Goal: Task Accomplishment & Management: Use online tool/utility

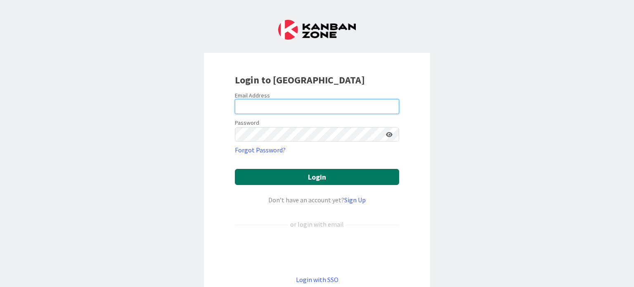
type input "[PERSON_NAME][EMAIL_ADDRESS][PERSON_NAME][DOMAIN_NAME]"
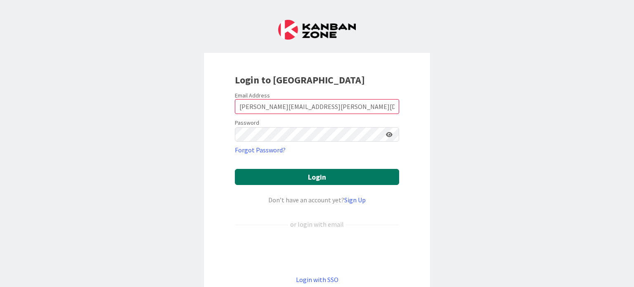
click at [297, 177] on button "Login" at bounding box center [317, 177] width 164 height 16
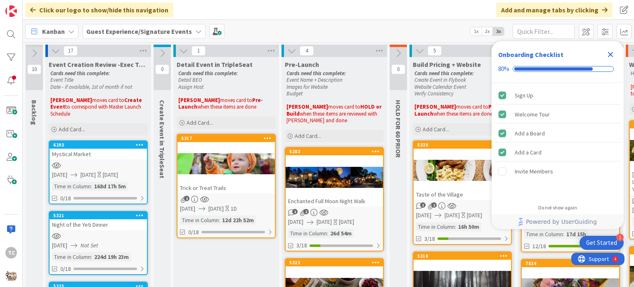
click at [610, 53] on icon "Close Checklist" at bounding box center [611, 55] width 10 height 10
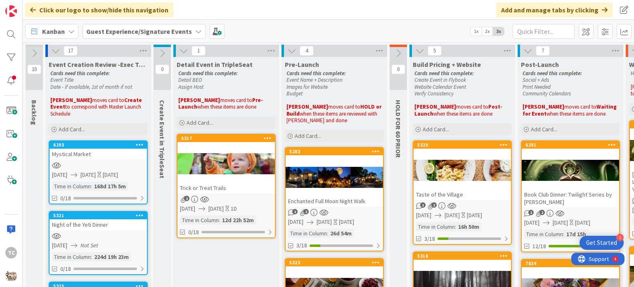
click at [141, 36] on span "Guest Experience/Signature Events" at bounding box center [139, 31] width 106 height 10
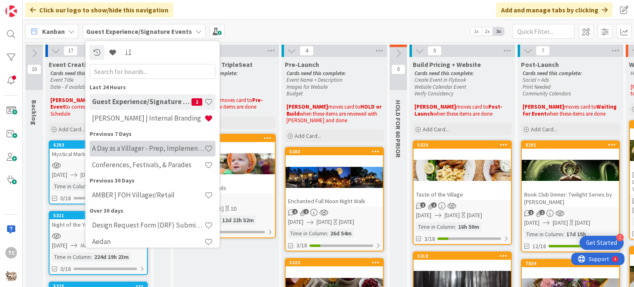
click at [128, 146] on h4 "A Day as a Villager - Prep, Implement and Execute" at bounding box center [148, 149] width 112 height 8
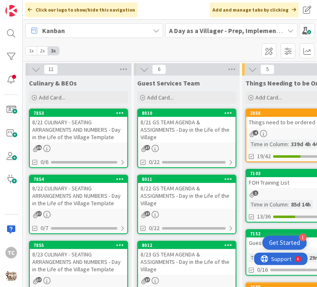
click at [170, 139] on div "8/21 GS TEAM AGENDA & ASSIGNMENTS - Day in the Life of the Village" at bounding box center [186, 130] width 97 height 26
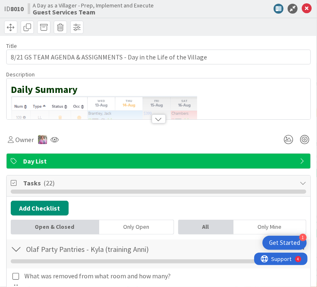
click at [76, 117] on div at bounding box center [159, 108] width 304 height 21
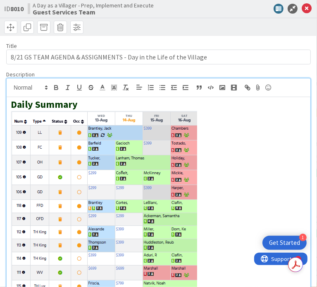
click at [40, 176] on img at bounding box center [104, 225] width 186 height 228
click at [18, 173] on div "Daily Summary" at bounding box center [159, 259] width 304 height 325
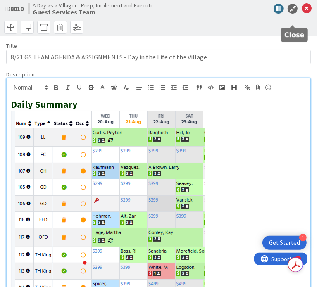
click at [302, 14] on icon at bounding box center [307, 9] width 10 height 10
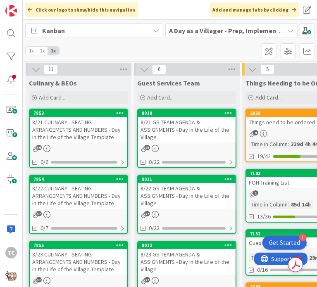
click at [97, 127] on div "8/21 CULINARY - SEATING ARRANGEMENTS AND NUMBERS - Day in the Life of the Villa…" at bounding box center [78, 130] width 97 height 26
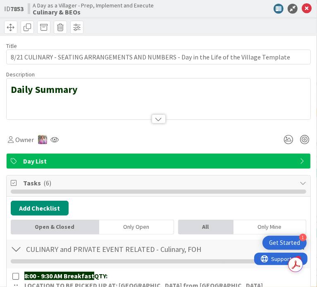
click at [68, 114] on div at bounding box center [159, 108] width 304 height 21
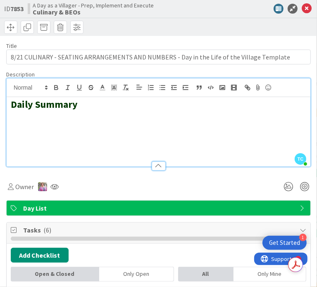
click at [18, 123] on h2 at bounding box center [158, 117] width 295 height 12
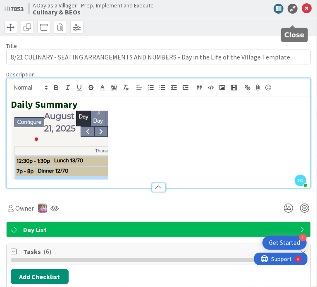
click at [302, 14] on icon at bounding box center [307, 9] width 10 height 10
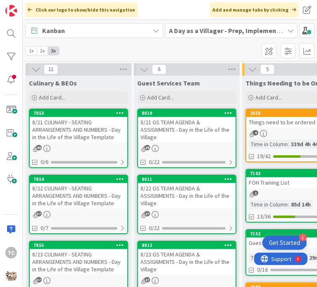
click at [210, 119] on div "8/21 GS TEAM AGENDA & ASSIGNMENTS - Day in the Life of the Village" at bounding box center [186, 130] width 97 height 26
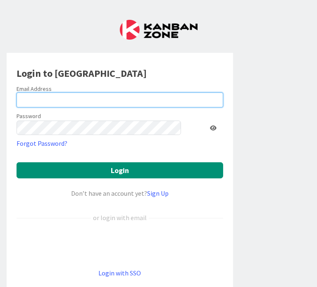
type input "[PERSON_NAME][EMAIL_ADDRESS][PERSON_NAME][DOMAIN_NAME]"
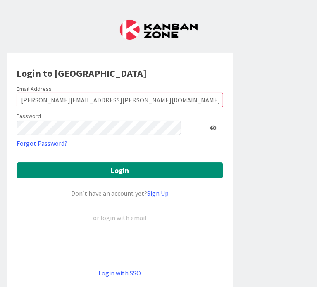
click at [149, 168] on form "Email Address [PERSON_NAME][EMAIL_ADDRESS][PERSON_NAME][DOMAIN_NAME] Password F…" at bounding box center [120, 181] width 207 height 193
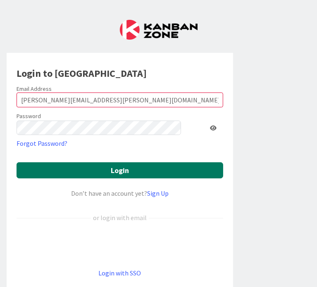
click at [147, 173] on button "Login" at bounding box center [120, 170] width 207 height 16
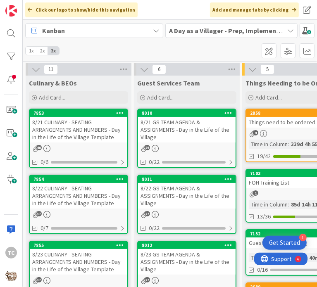
click at [169, 127] on div "8/21 GS TEAM AGENDA & ASSIGNMENTS - Day in the Life of the Village" at bounding box center [186, 130] width 97 height 26
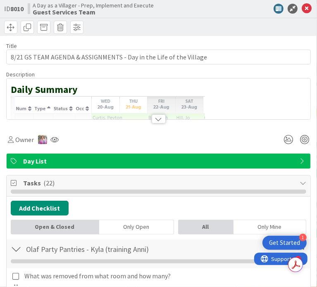
click at [223, 119] on div at bounding box center [159, 108] width 304 height 21
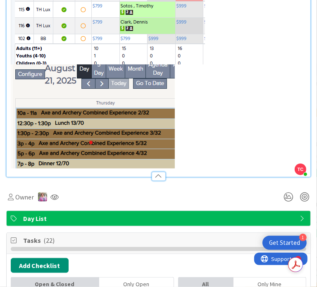
scroll to position [380, 0]
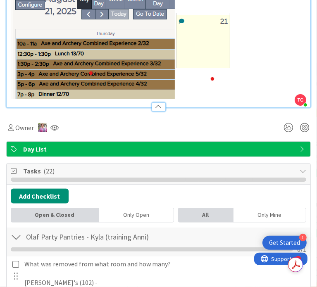
scroll to position [0, 0]
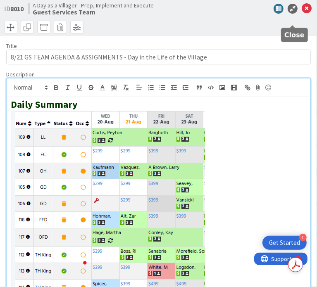
click at [302, 14] on icon at bounding box center [307, 9] width 10 height 10
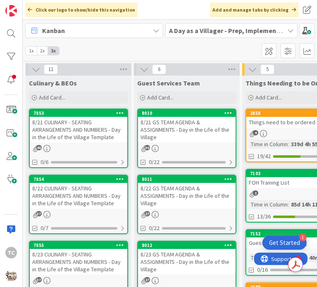
click at [47, 131] on div "8/21 CULINARY - SEATING ARRANGEMENTS AND NUMBERS - Day in the Life of the Villa…" at bounding box center [78, 130] width 97 height 26
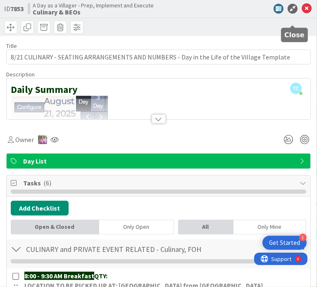
click at [302, 14] on icon at bounding box center [307, 9] width 10 height 10
